Goal: Information Seeking & Learning: Learn about a topic

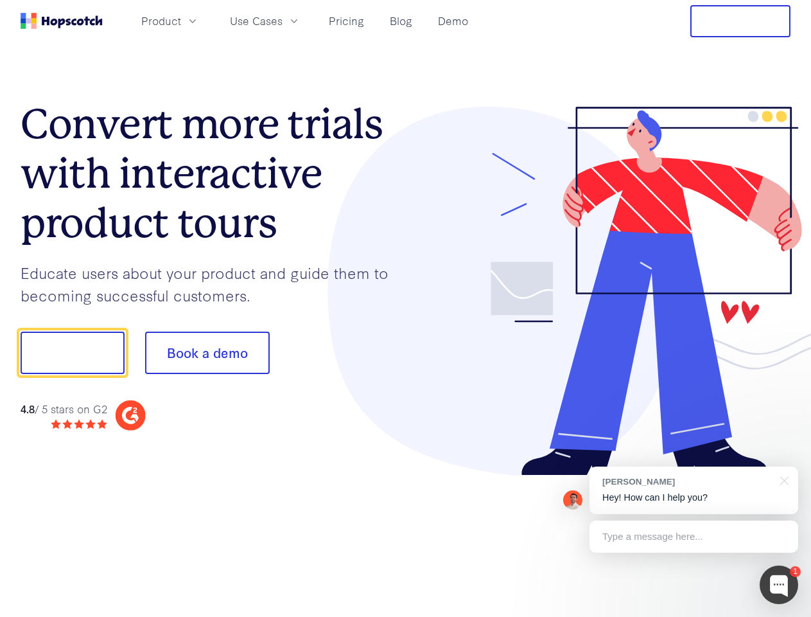
click at [406, 308] on div at bounding box center [598, 291] width 385 height 369
click at [181, 21] on span "Product" at bounding box center [161, 21] width 40 height 16
click at [283, 21] on span "Use Cases" at bounding box center [256, 21] width 53 height 16
click at [740, 21] on button "Free Trial" at bounding box center [740, 21] width 100 height 32
click at [72, 353] on button "Show me!" at bounding box center [73, 352] width 104 height 42
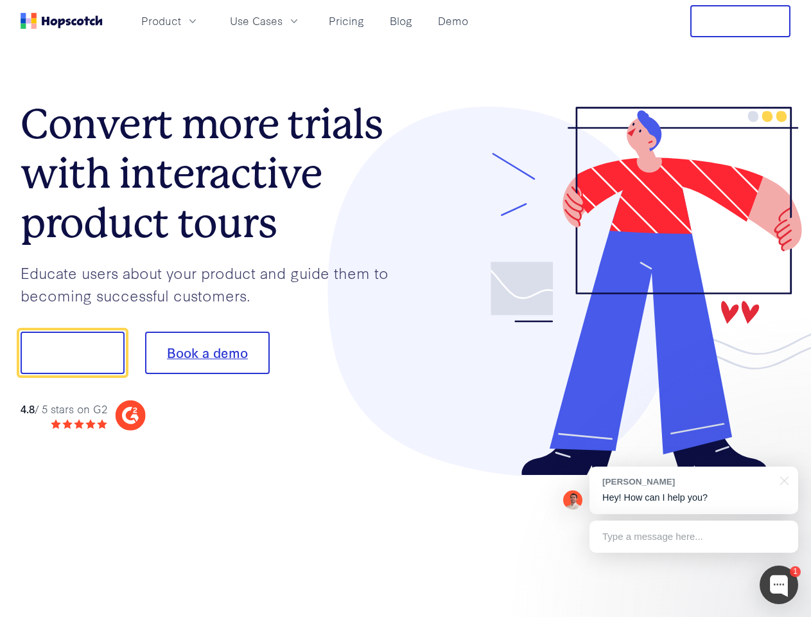
click at [207, 353] on button "Book a demo" at bounding box center [207, 352] width 125 height 42
click at [779, 584] on div at bounding box center [779, 584] width 39 height 39
click at [694, 490] on div "[PERSON_NAME] Hey! How can I help you?" at bounding box center [694, 490] width 209 height 48
click at [782, 479] on div at bounding box center [677, 437] width 241 height 256
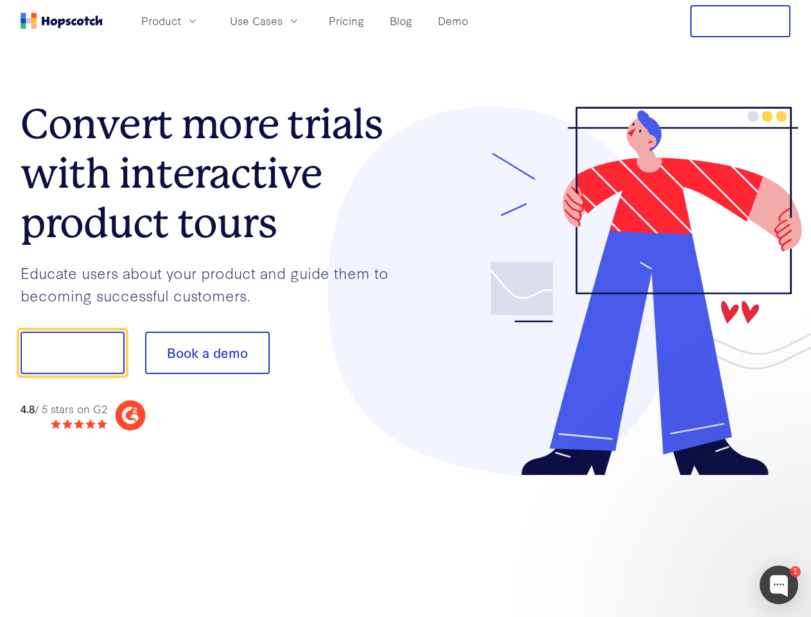
click at [694, 536] on div at bounding box center [677, 437] width 241 height 256
